Goal: Use online tool/utility: Use online tool/utility

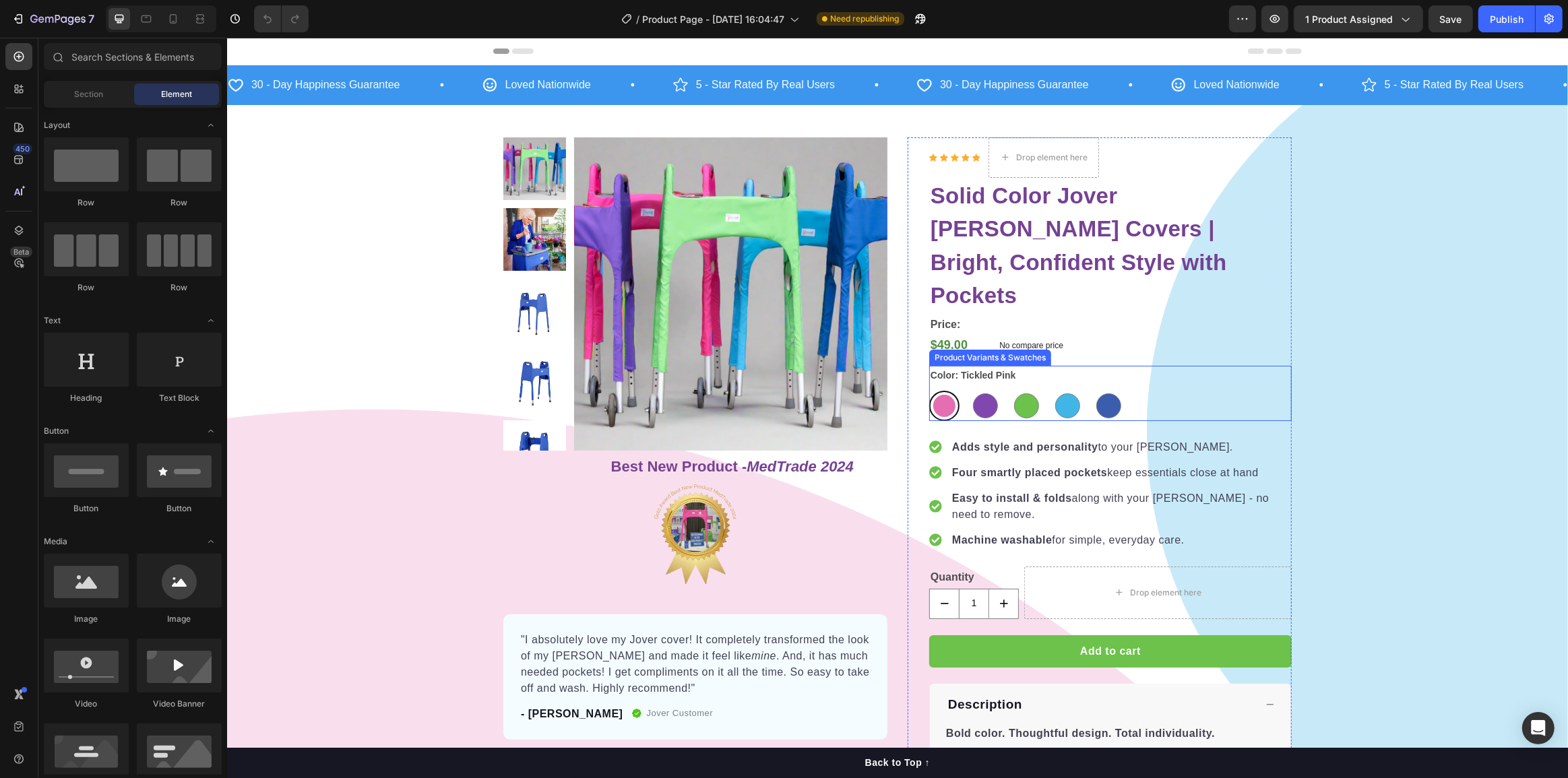
click at [1147, 391] on div "Tickled Pink Tickled Pink Royally Purple Royally Purple Spring Meadow Spring Me…" at bounding box center [1109, 406] width 363 height 30
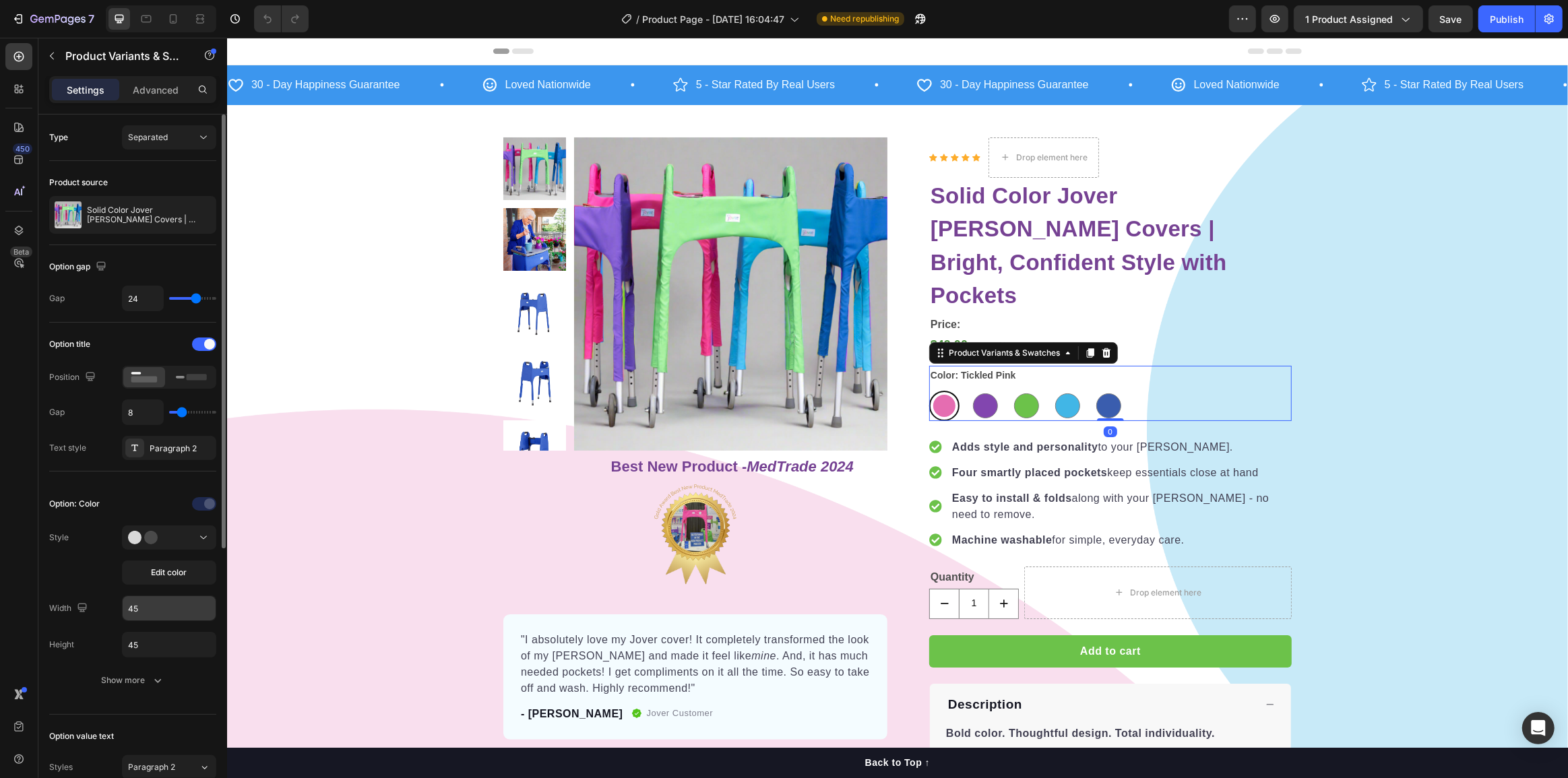
scroll to position [183, 0]
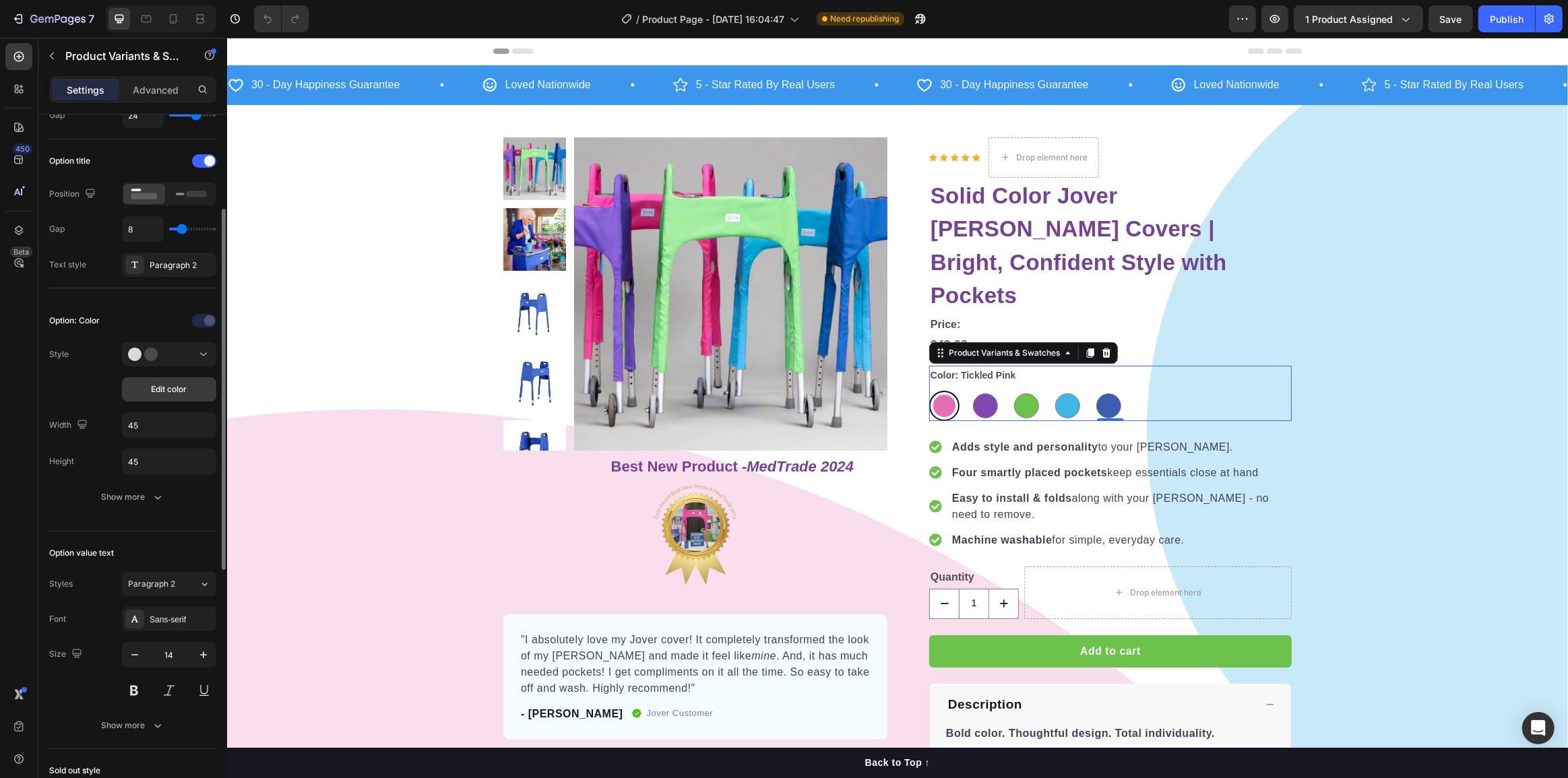
click at [179, 393] on span "Edit color" at bounding box center [170, 389] width 36 height 12
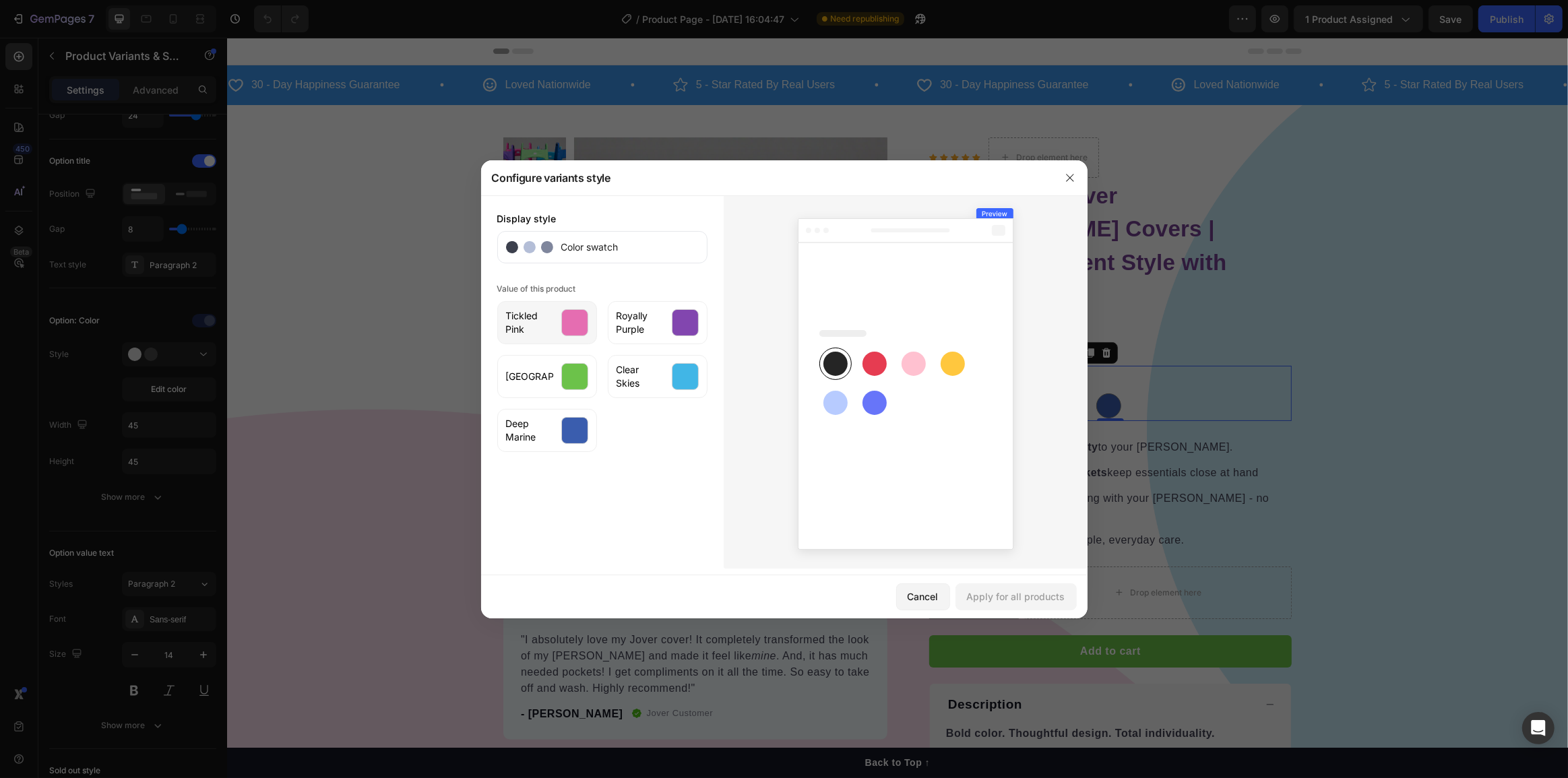
click at [573, 327] on div at bounding box center [575, 322] width 27 height 27
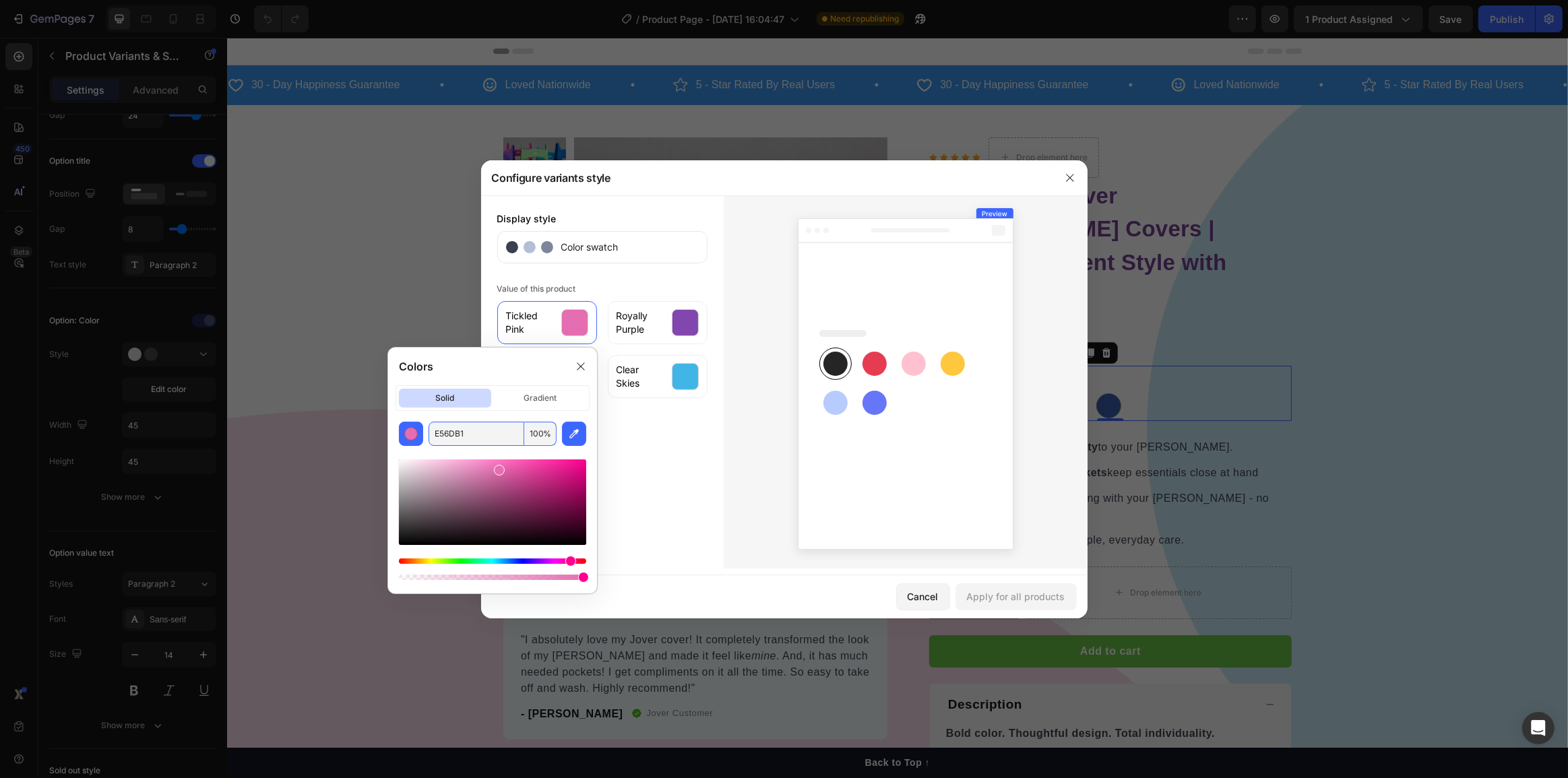
click at [492, 433] on input "E56DB1" at bounding box center [476, 434] width 96 height 24
click at [638, 326] on span "Royally Purple" at bounding box center [640, 322] width 47 height 27
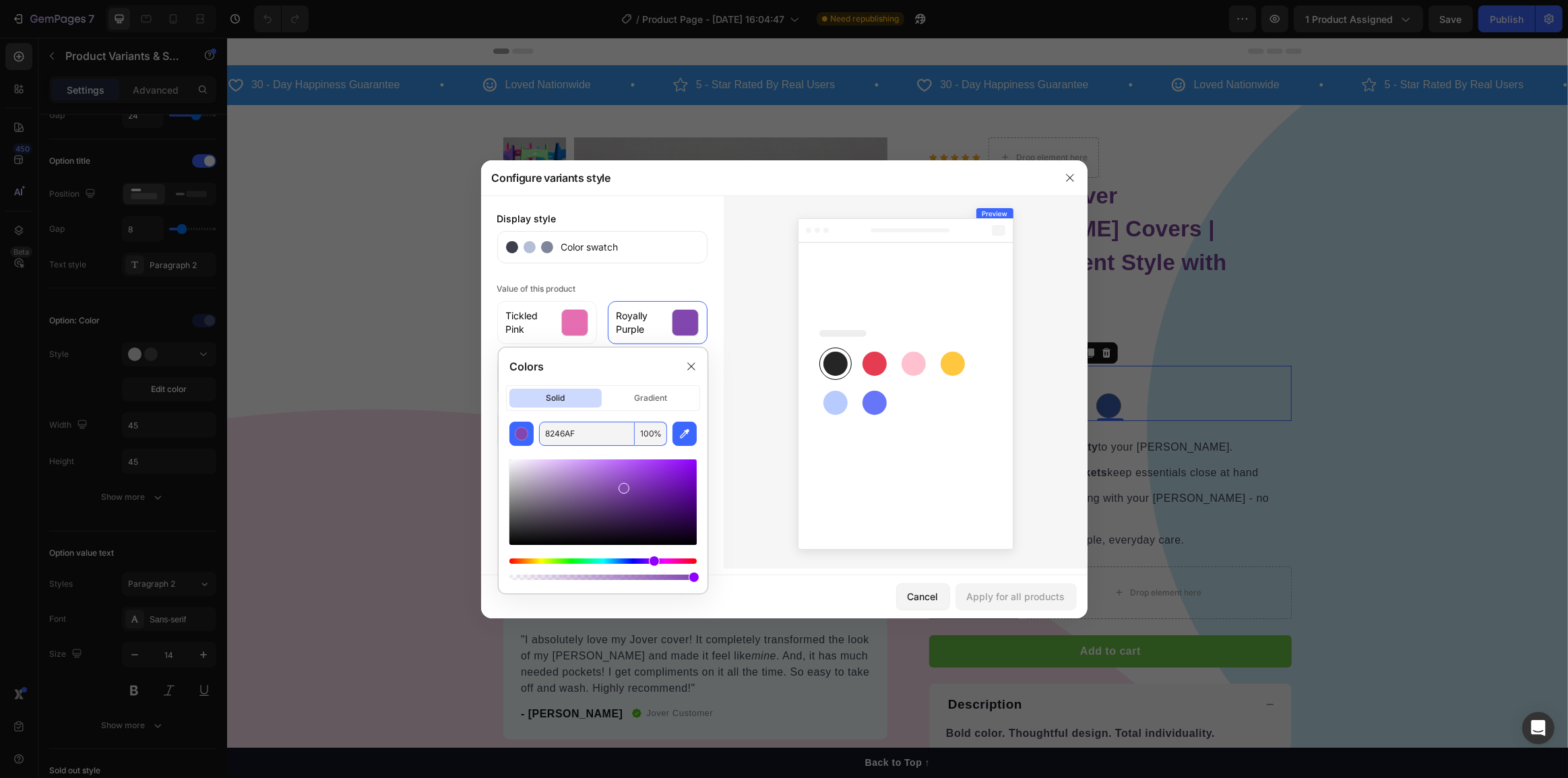
click at [586, 436] on input "8246AF" at bounding box center [587, 434] width 96 height 24
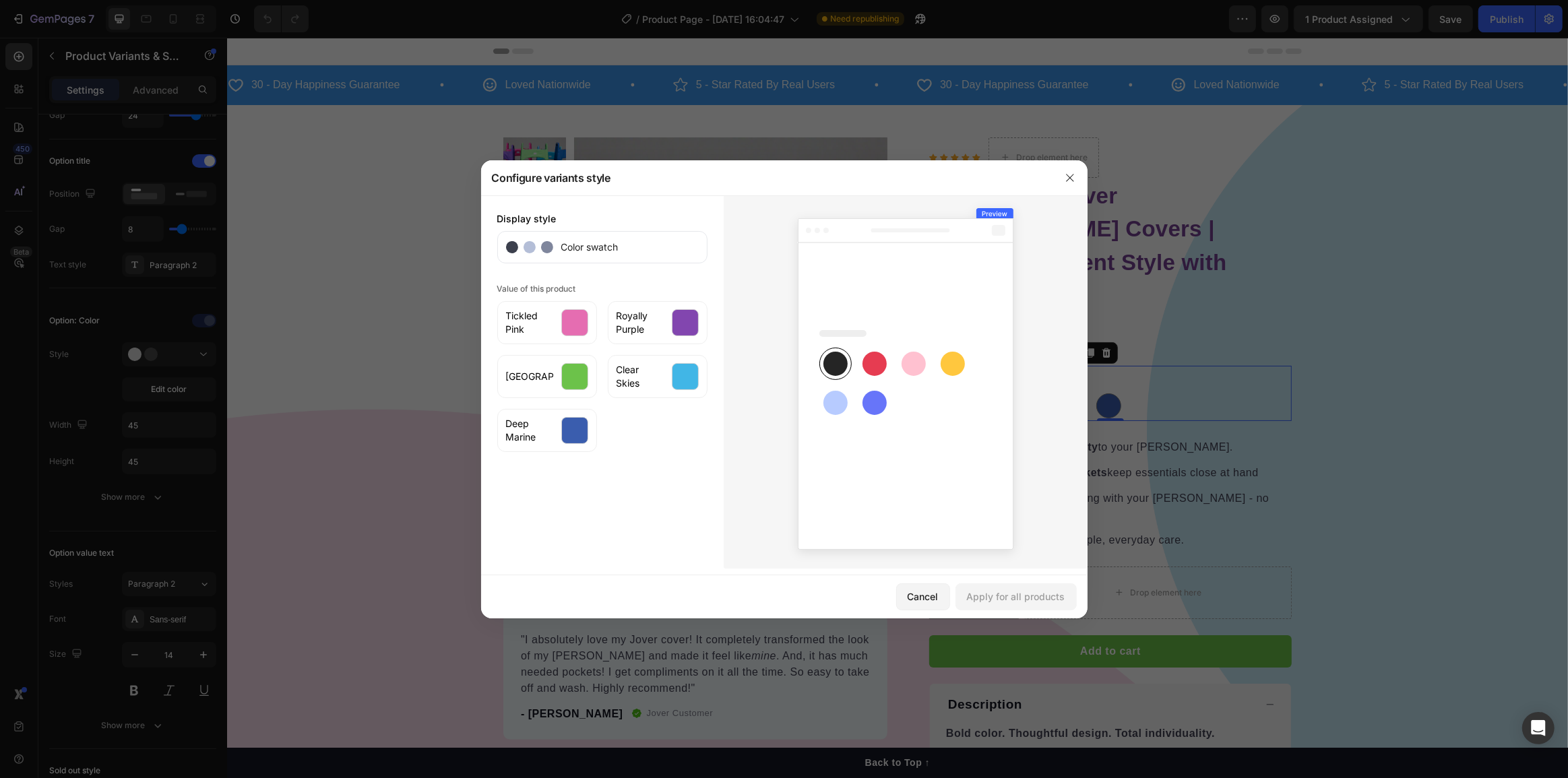
click at [660, 283] on div "Value of this product Tickled Pink Royally Purple Spring Meadow Clear Skies Dee…" at bounding box center [602, 366] width 210 height 173
click at [558, 363] on div "[GEOGRAPHIC_DATA]" at bounding box center [547, 376] width 100 height 43
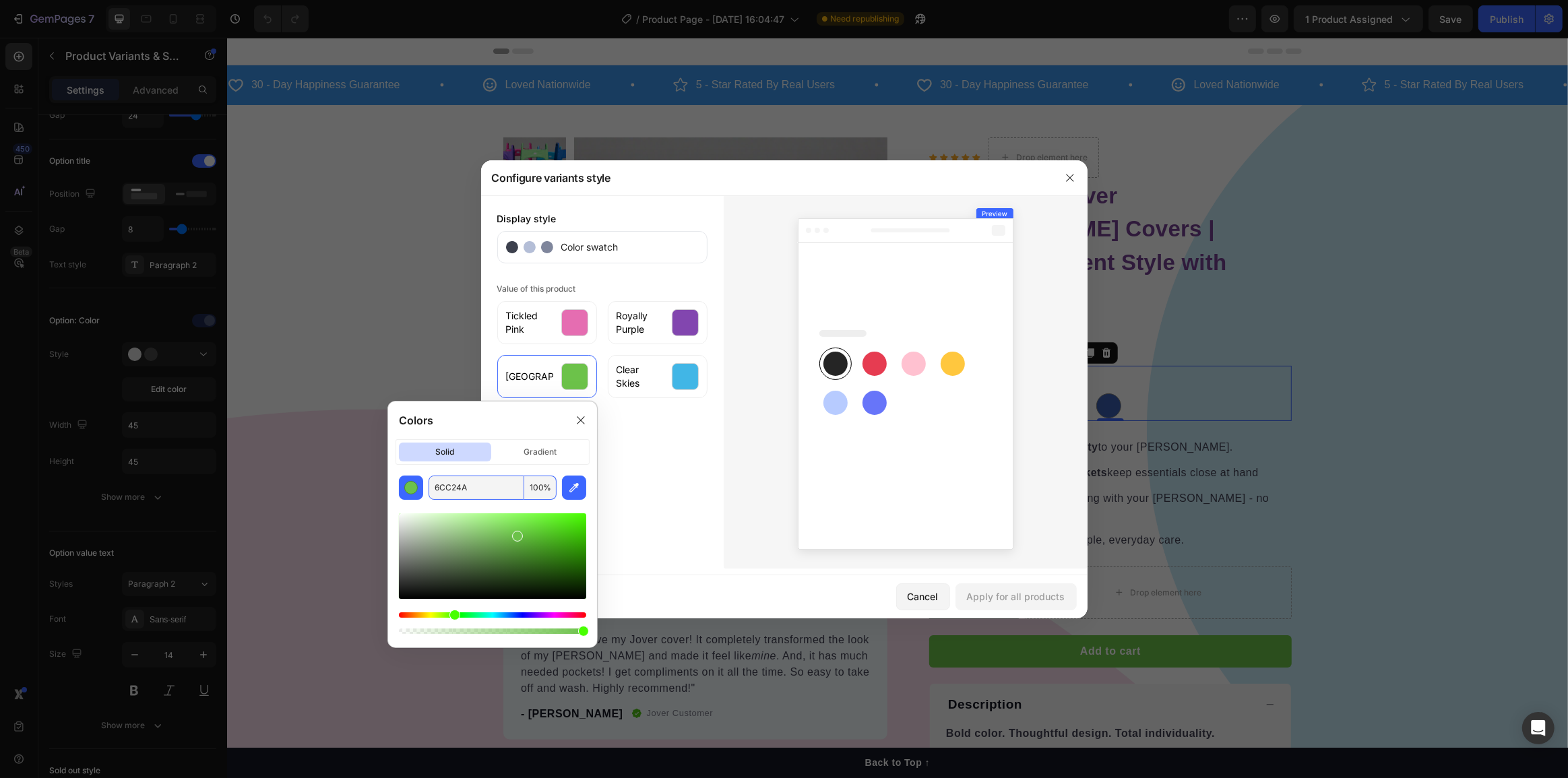
click at [486, 484] on input "6CC24A" at bounding box center [476, 488] width 96 height 24
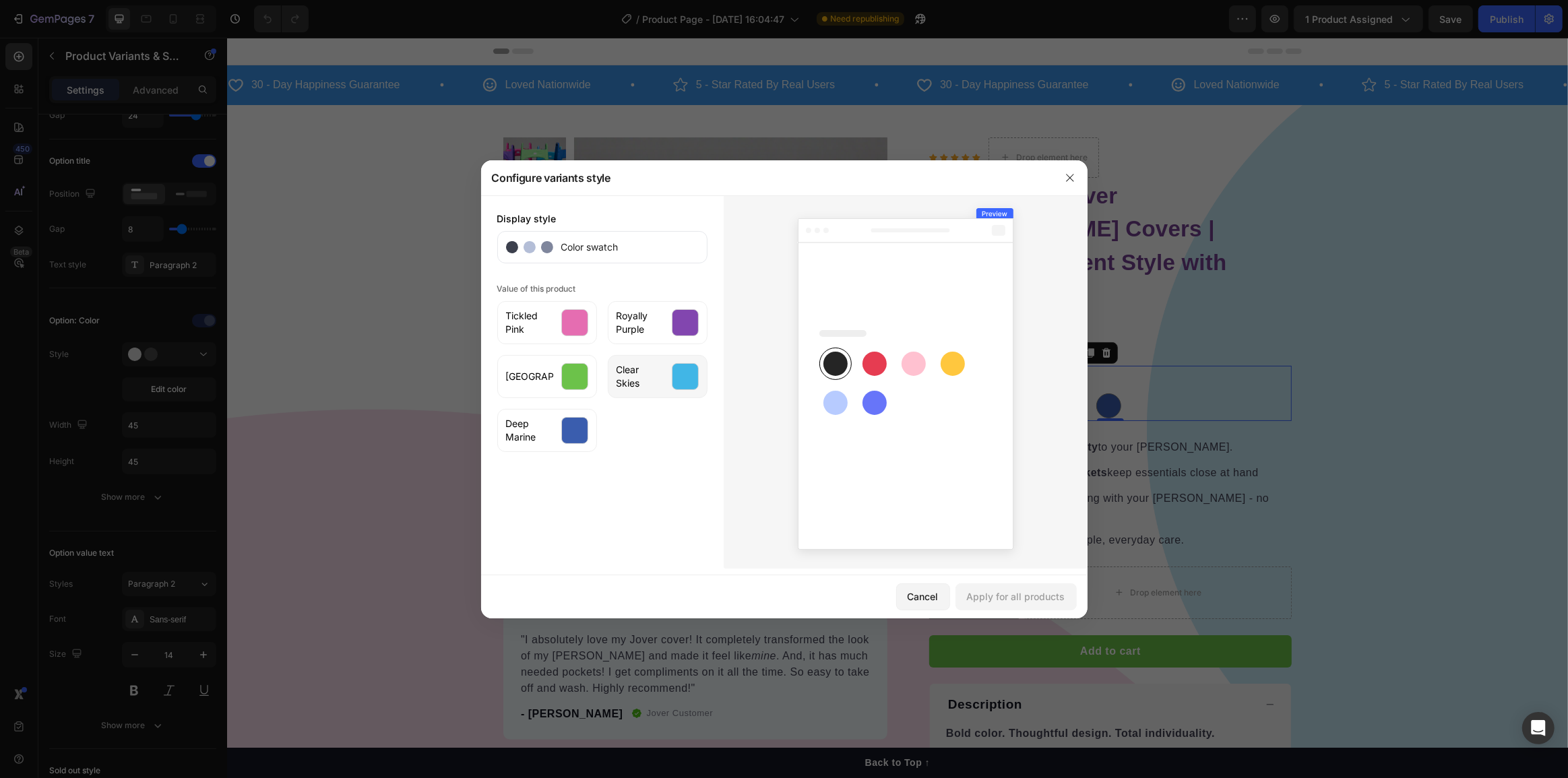
click at [645, 371] on span "Clear Skies" at bounding box center [640, 376] width 47 height 27
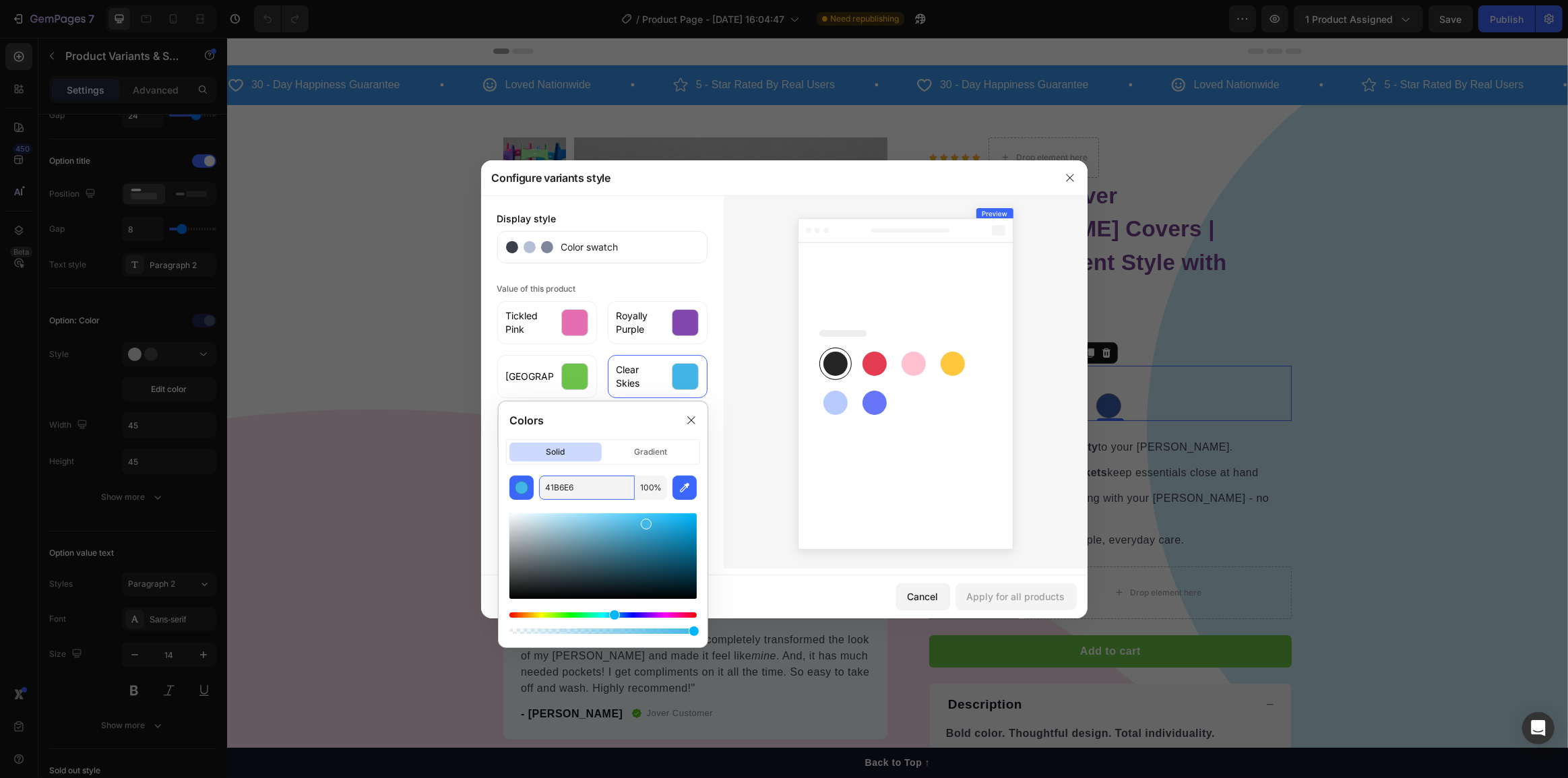
click at [593, 482] on input "41B6E6" at bounding box center [587, 488] width 96 height 24
click at [717, 374] on div "Display style Color swatch Value of this product Tickled Pink Royally Purple Sp…" at bounding box center [602, 382] width 243 height 373
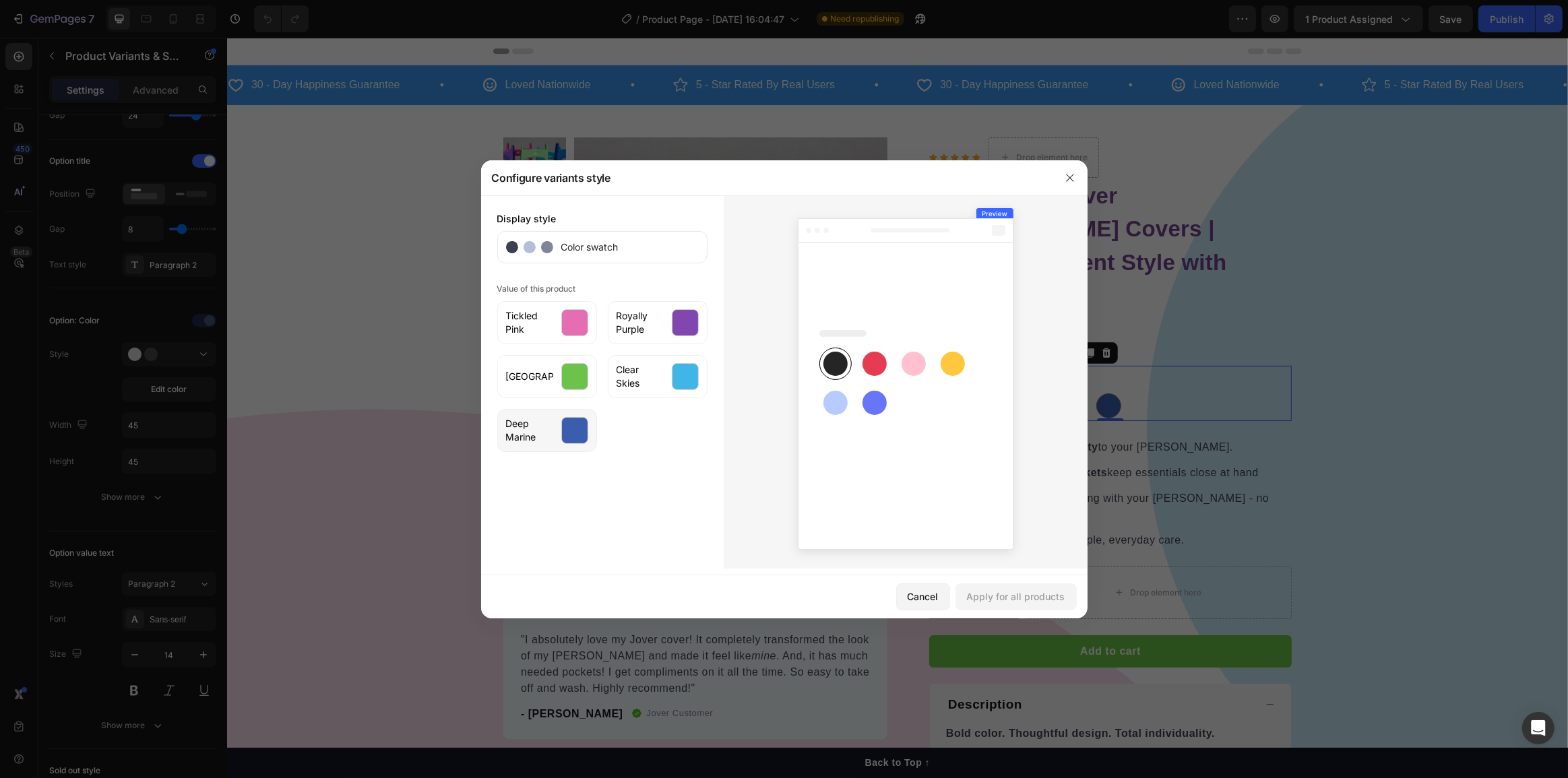
click at [586, 423] on div at bounding box center [575, 430] width 27 height 27
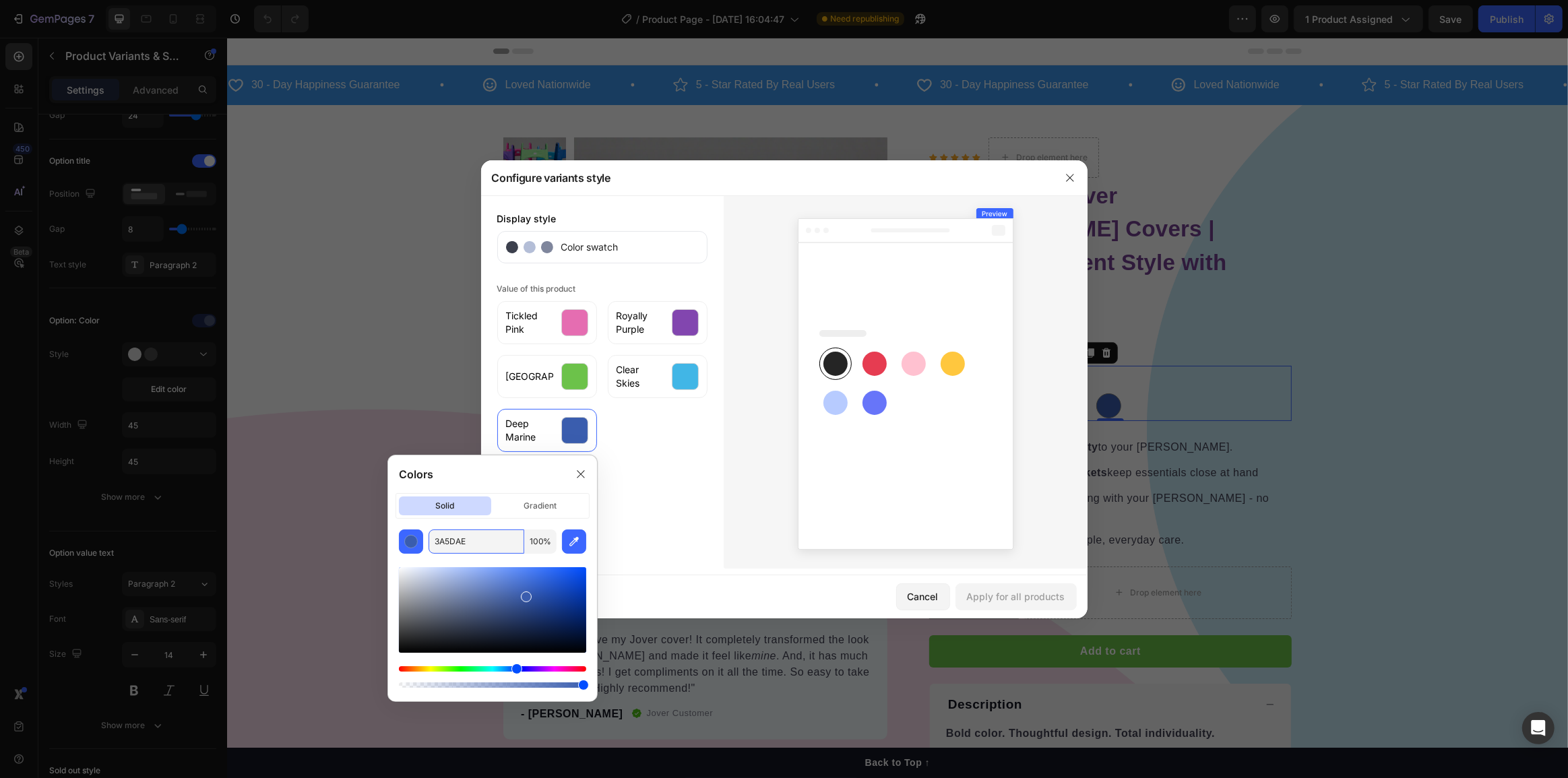
click at [500, 544] on input "3A5DAE" at bounding box center [476, 542] width 96 height 24
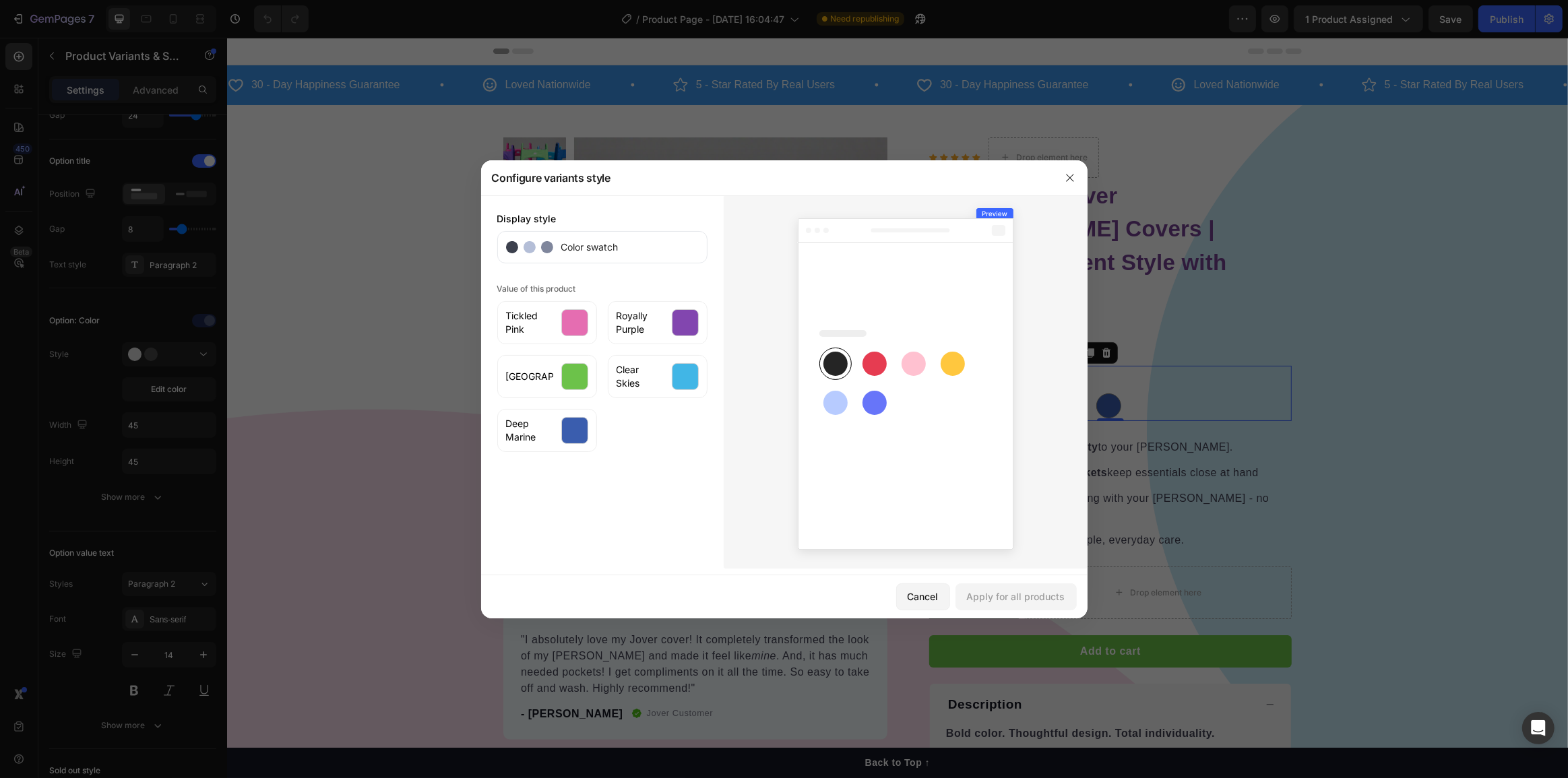
click at [679, 428] on div "Tickled Pink Royally Purple Spring Meadow Clear Skies Deep Marine" at bounding box center [602, 373] width 210 height 157
click at [1068, 175] on icon "button" at bounding box center [1069, 177] width 7 height 7
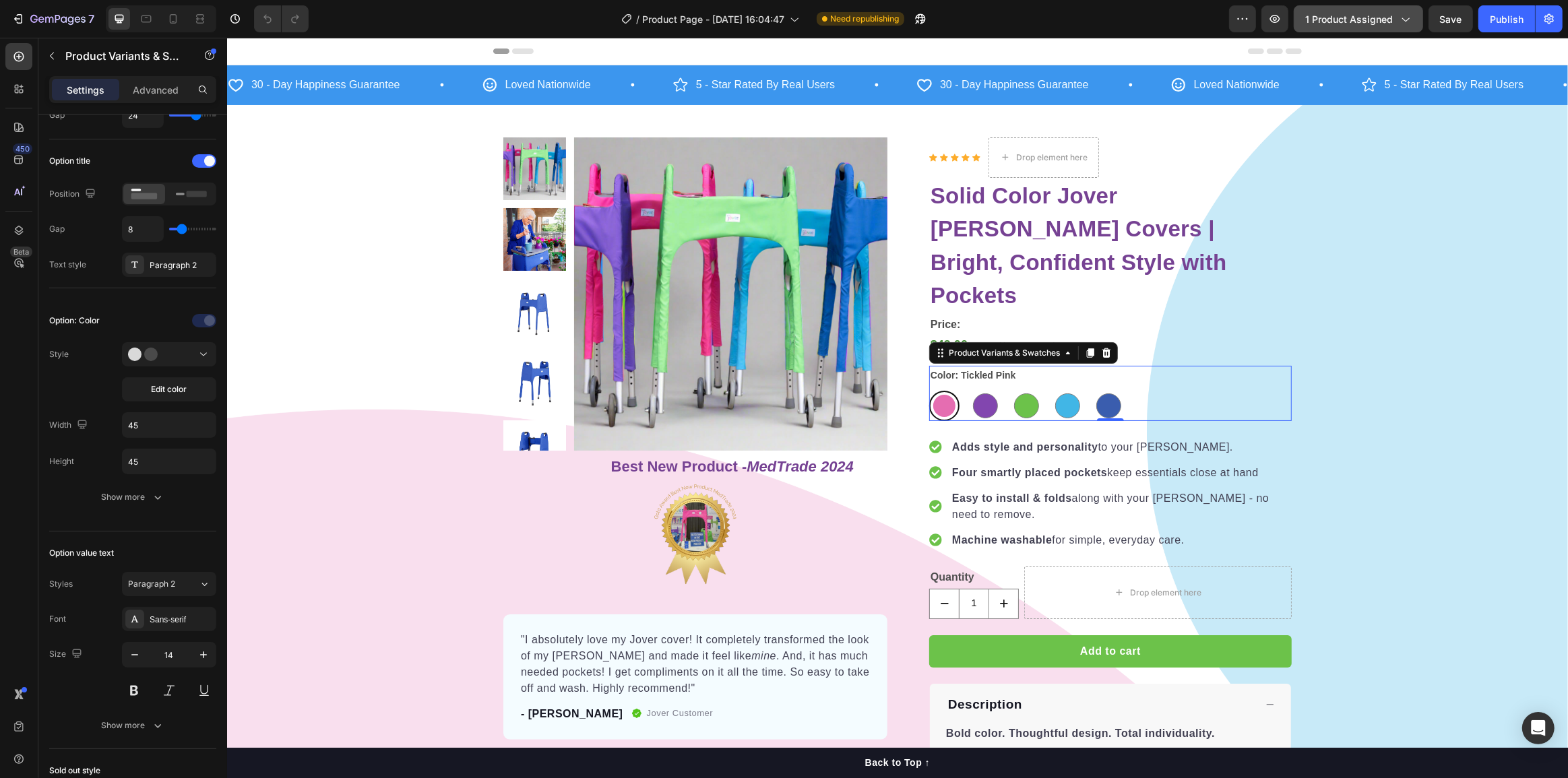
click at [1368, 16] on span "1 product assigned" at bounding box center [1349, 19] width 88 height 14
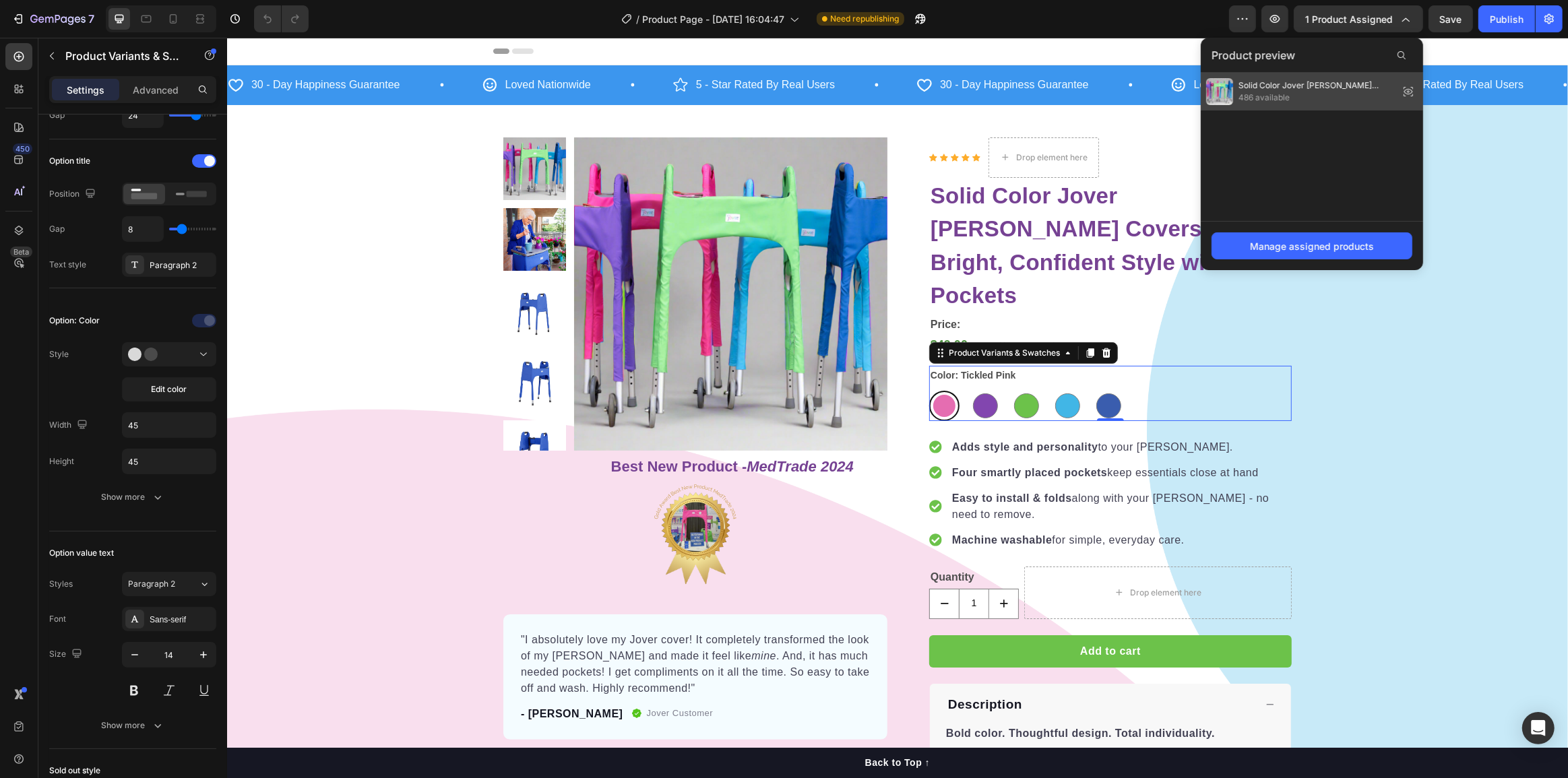
click at [1368, 87] on span "Solid Color Jover [PERSON_NAME] Covers | Bright, Confident Style with Pockets" at bounding box center [1316, 85] width 155 height 12
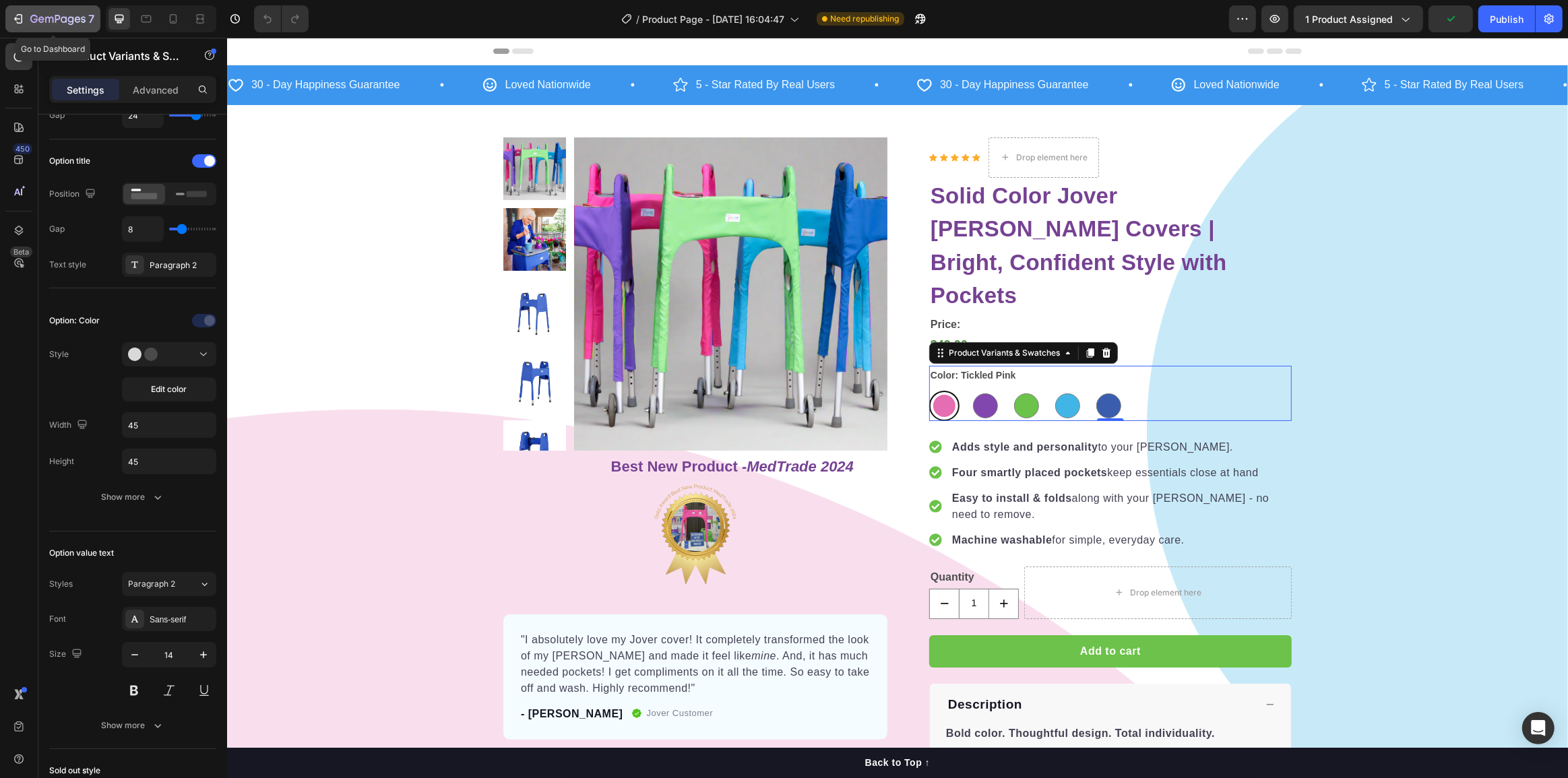
click at [47, 14] on icon "button" at bounding box center [58, 19] width 55 height 11
